Goal: Information Seeking & Learning: Understand process/instructions

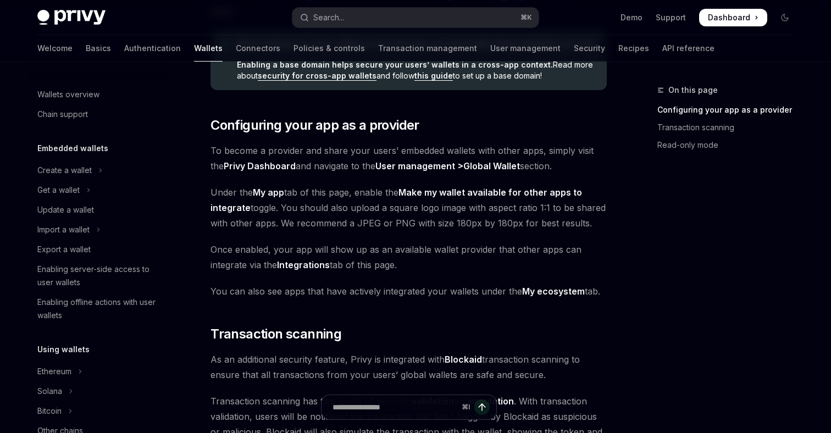
scroll to position [649, 0]
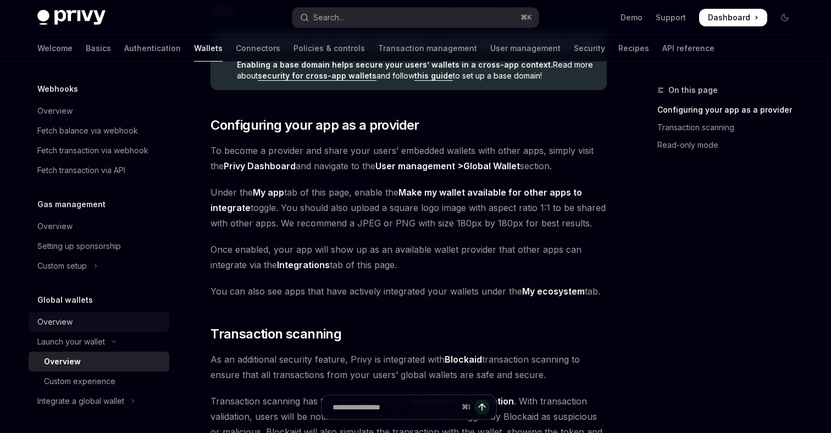
click at [69, 322] on div "Overview" at bounding box center [54, 321] width 35 height 13
click at [106, 398] on div "Integrate a global wallet" at bounding box center [80, 400] width 87 height 13
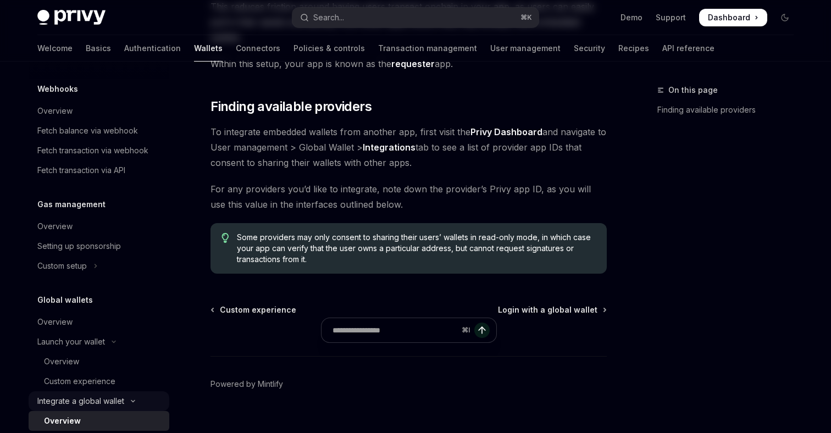
type textarea "*"
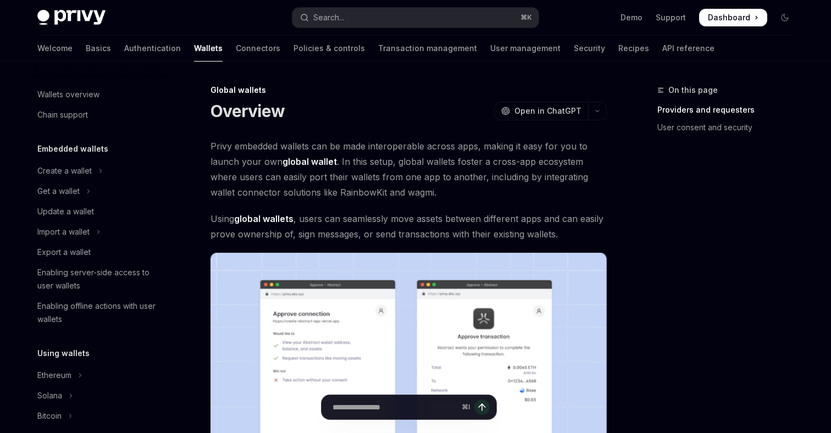
scroll to position [524, 0]
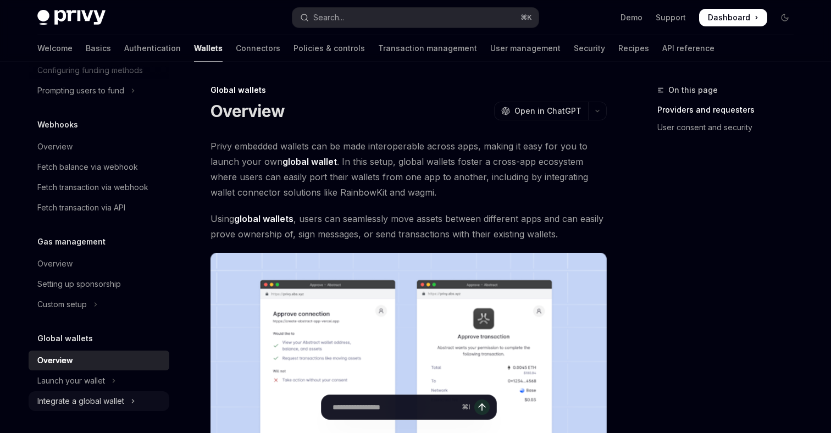
click at [106, 399] on div "Integrate a global wallet" at bounding box center [80, 400] width 87 height 13
click at [80, 417] on div "Overview" at bounding box center [103, 421] width 119 height 13
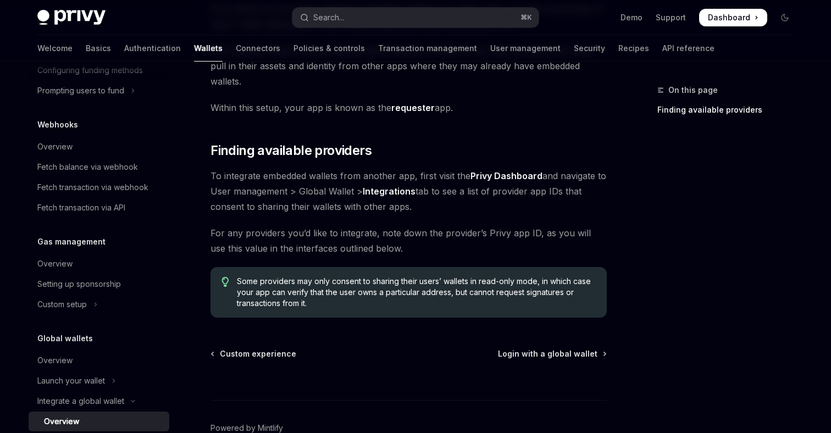
scroll to position [137, 0]
click at [575, 348] on span "Login with a global wallet" at bounding box center [547, 353] width 99 height 11
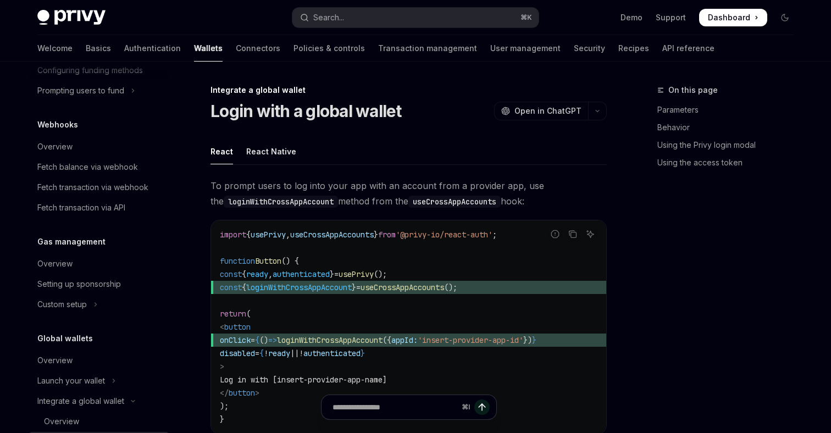
scroll to position [666, 0]
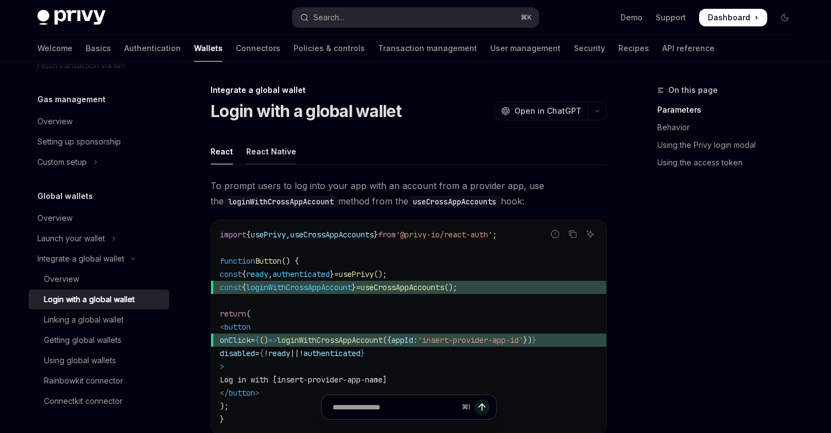
click at [280, 153] on div "React Native" at bounding box center [271, 151] width 50 height 26
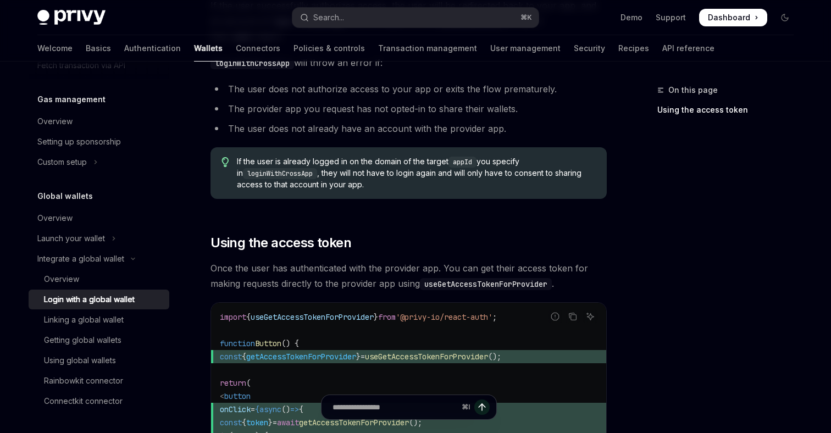
scroll to position [635, 0]
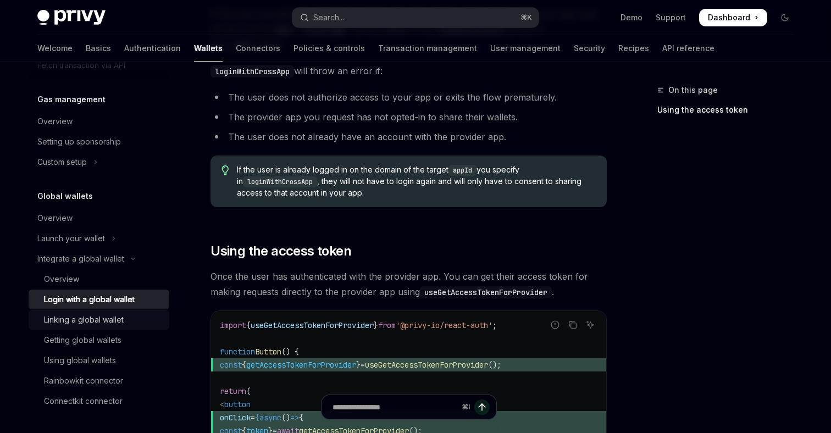
click at [104, 322] on div "Linking a global wallet" at bounding box center [84, 319] width 80 height 13
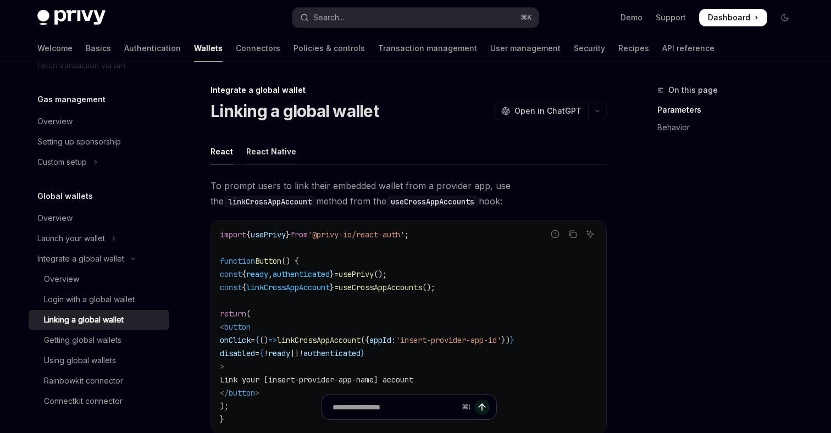
click at [272, 152] on div "React Native" at bounding box center [271, 151] width 50 height 26
type textarea "*"
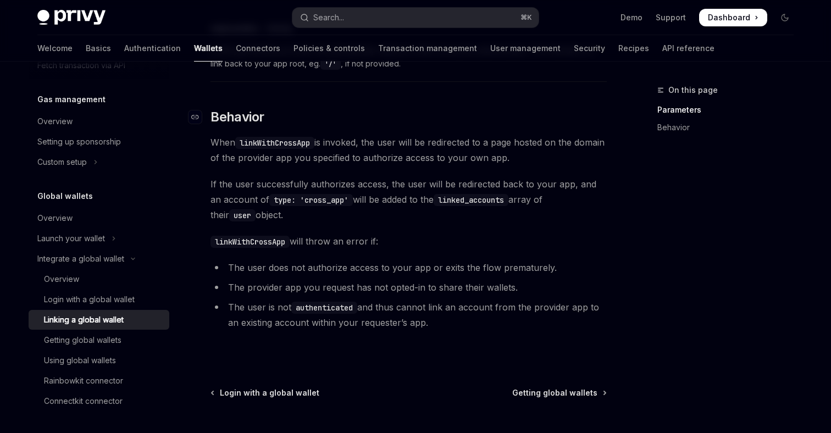
scroll to position [548, 0]
